Goal: Check status: Check status

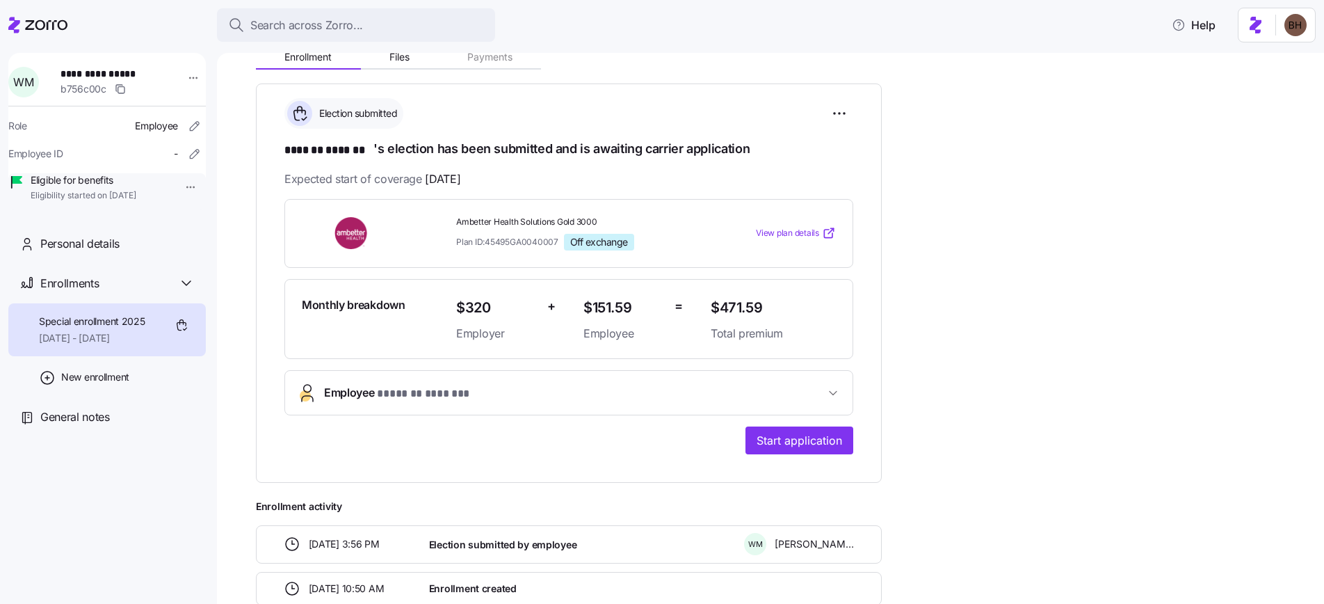
scroll to position [176, 0]
